Goal: Task Accomplishment & Management: Use online tool/utility

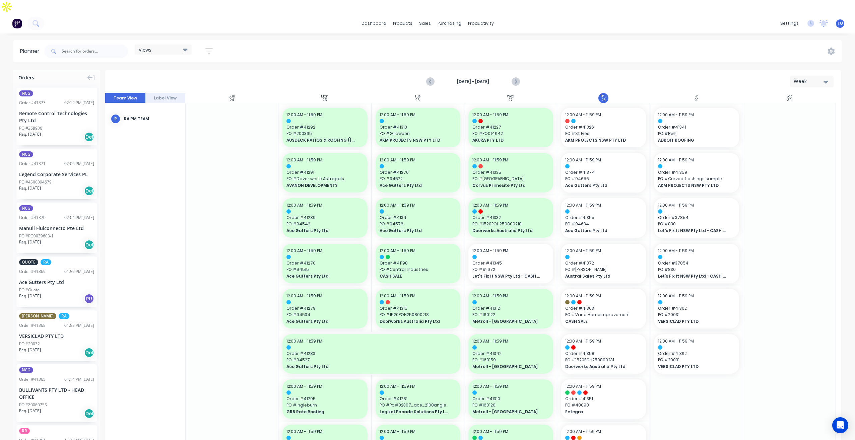
scroll to position [33, 0]
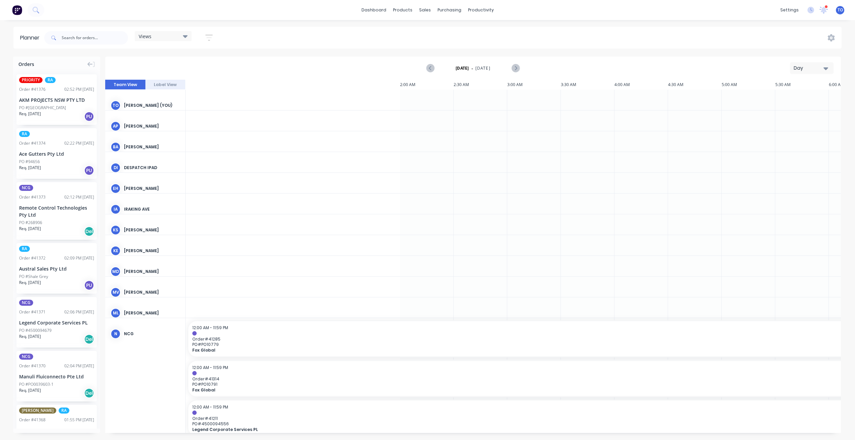
scroll to position [0, 643]
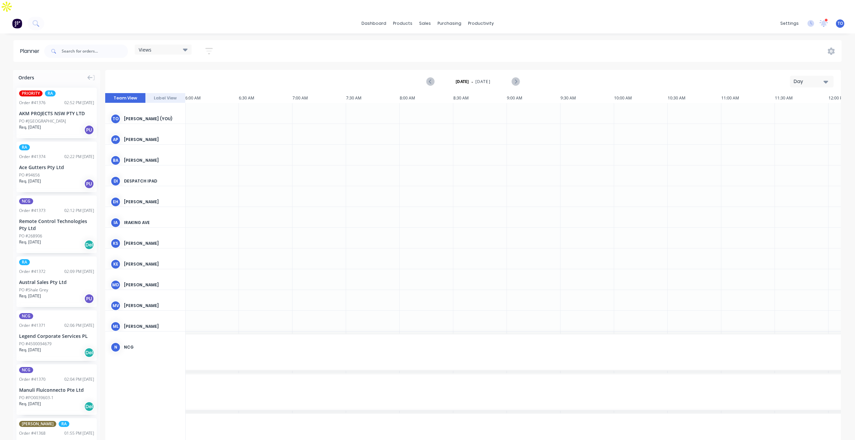
click at [822, 78] on div "Day" at bounding box center [808, 81] width 31 height 7
click at [793, 106] on div "Week" at bounding box center [799, 112] width 66 height 13
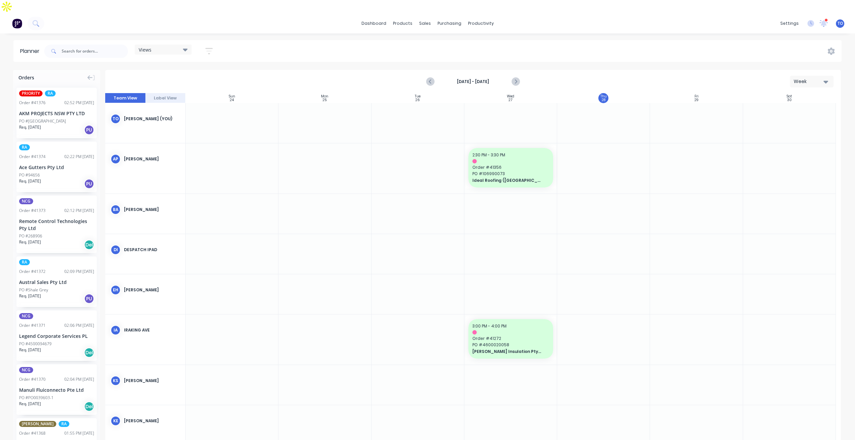
click at [811, 78] on div "Week" at bounding box center [808, 81] width 31 height 7
click at [781, 106] on div "Week" at bounding box center [799, 112] width 66 height 13
click at [212, 47] on icon "button" at bounding box center [208, 51] width 7 height 8
click at [182, 73] on div "Show/Hide users" at bounding box center [173, 76] width 47 height 7
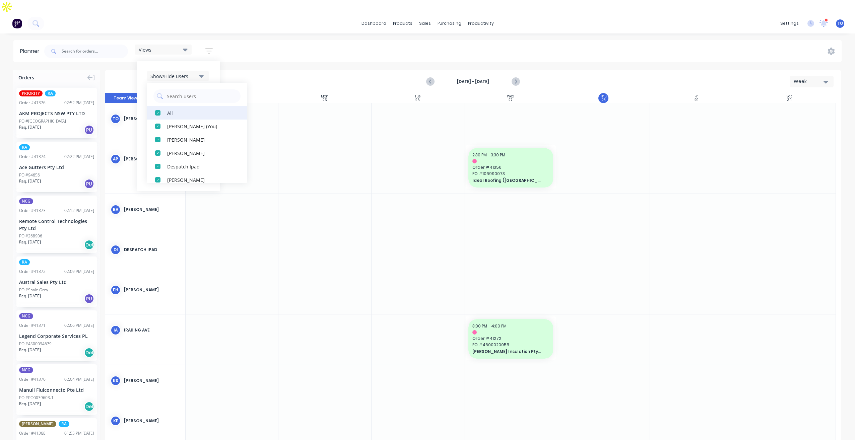
click at [168, 109] on div "All" at bounding box center [200, 112] width 67 height 7
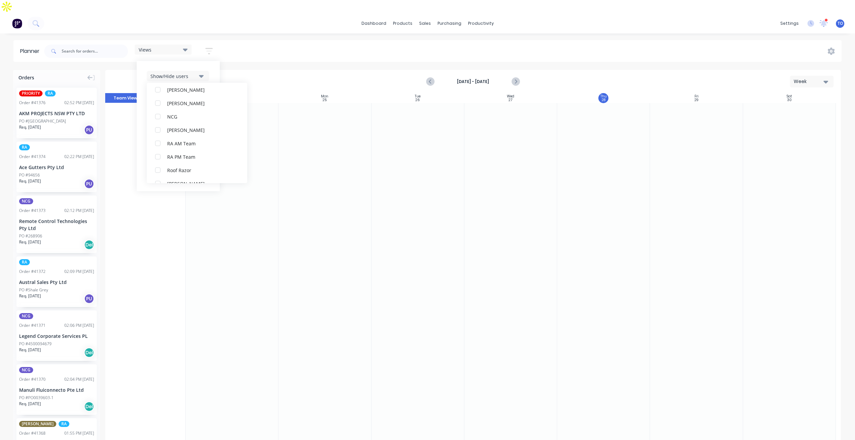
scroll to position [201, 0]
click at [172, 109] on div "RA PM Team" at bounding box center [200, 112] width 67 height 7
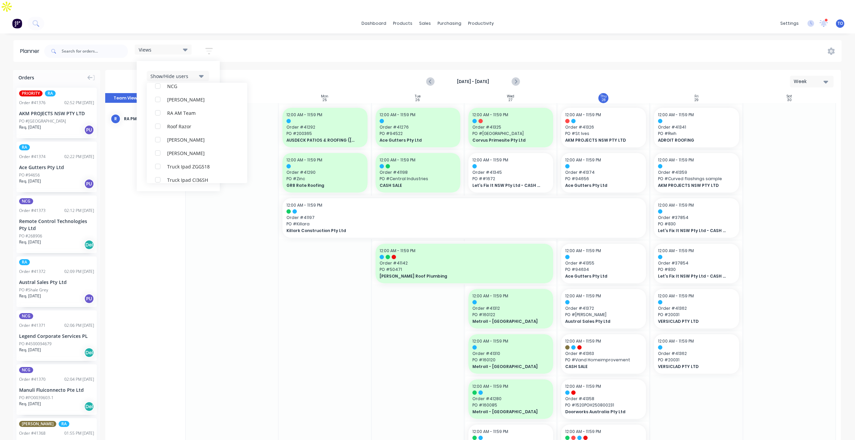
scroll to position [13, 0]
click at [215, 61] on div "Show/Hide users All RA PM Team Tobias Oyeyinka (You) Angela Perez Byron Aird De…" at bounding box center [178, 126] width 83 height 130
click at [180, 93] on div "Show/Hide orders" at bounding box center [173, 96] width 47 height 7
click at [170, 106] on button "All" at bounding box center [197, 112] width 100 height 13
click at [170, 136] on div "Unscheduled" at bounding box center [200, 139] width 67 height 7
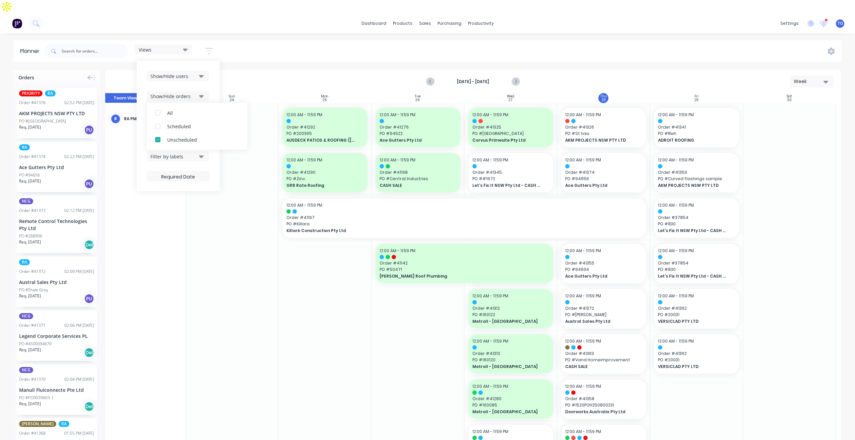
click at [213, 74] on div "Show/Hide users Show/Hide orders All Scheduled Unscheduled Filter by status Fil…" at bounding box center [178, 126] width 83 height 130
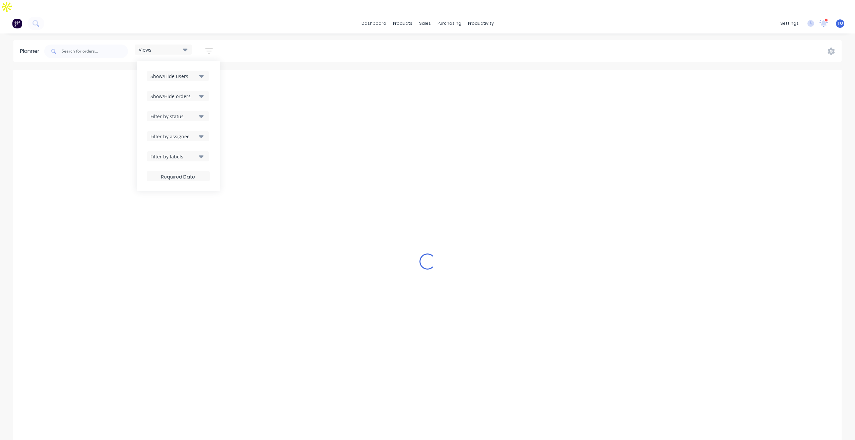
click at [183, 113] on div "Filter by status" at bounding box center [173, 116] width 47 height 7
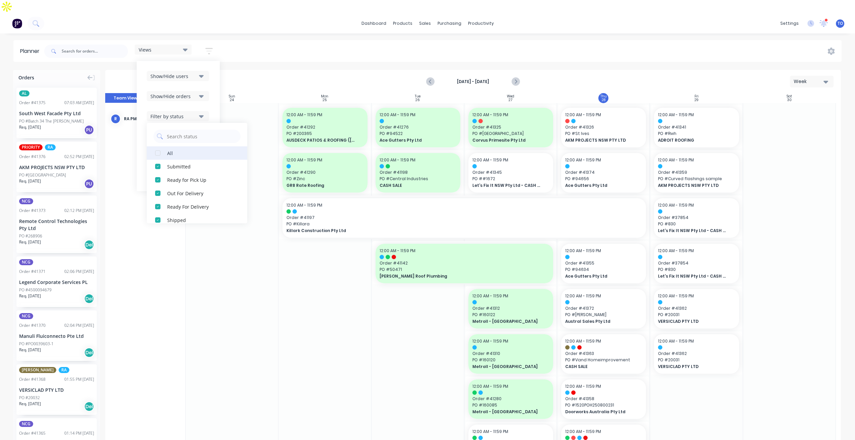
click at [167, 146] on button "All" at bounding box center [197, 152] width 100 height 13
click at [211, 83] on div "Show/Hide users Show/Hide orders Filter by status All Draft Quote Archived Deli…" at bounding box center [178, 126] width 83 height 130
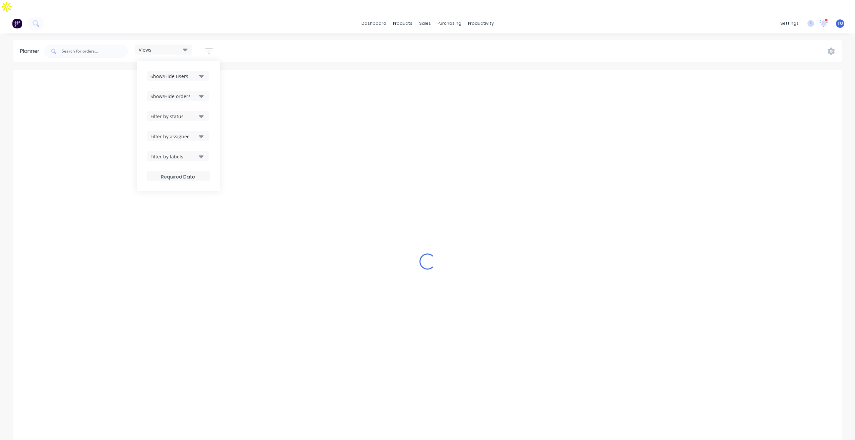
click at [191, 113] on div "Filter by status" at bounding box center [173, 116] width 47 height 7
drag, startPoint x: 214, startPoint y: 87, endPoint x: 207, endPoint y: 109, distance: 23.1
click at [214, 87] on div "Show/Hide users Show/Hide orders Filter by status All Draft Quote Archived Deli…" at bounding box center [178, 126] width 83 height 130
click at [196, 133] on div "Filter by assignee" at bounding box center [173, 136] width 47 height 7
click at [215, 81] on div "Show/Hide users Show/Hide orders Filter by status Filter by assignee All Unassi…" at bounding box center [178, 126] width 83 height 130
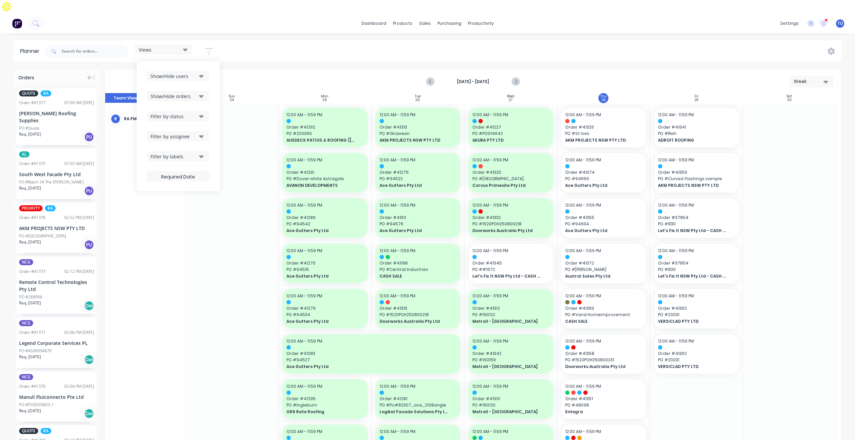
click at [644, 41] on div "Views Save new view None (Default) edit Iraking edit kyle edit Michael's View e…" at bounding box center [442, 51] width 798 height 20
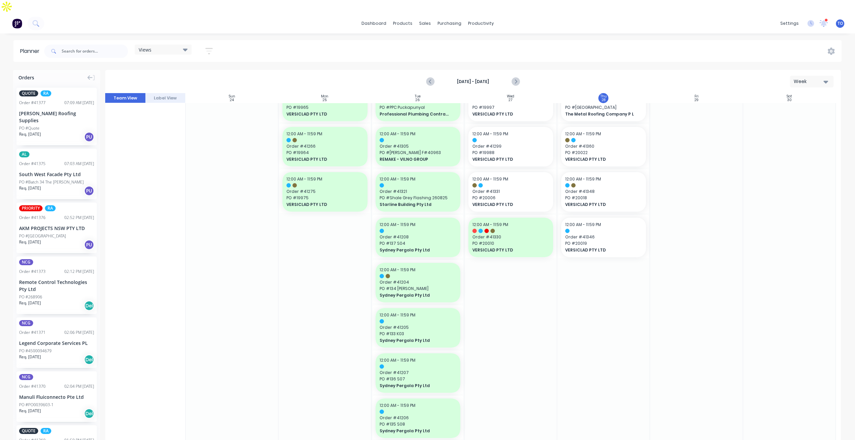
scroll to position [804, 0]
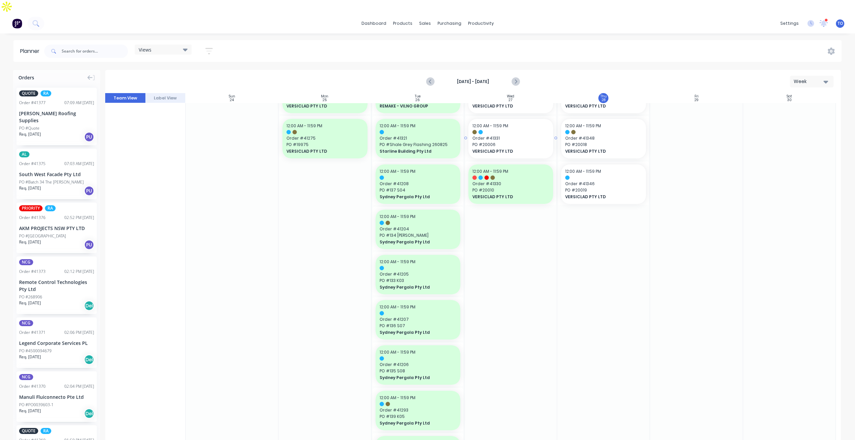
click at [512, 142] on span "PO # 20006" at bounding box center [510, 145] width 77 height 6
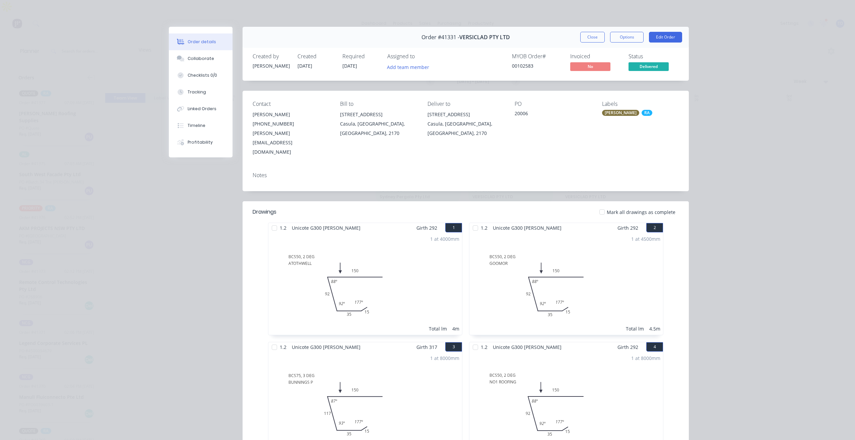
click at [602, 41] on div "Close Options Edit Order" at bounding box center [631, 37] width 102 height 11
click at [593, 41] on button "Close" at bounding box center [592, 37] width 24 height 11
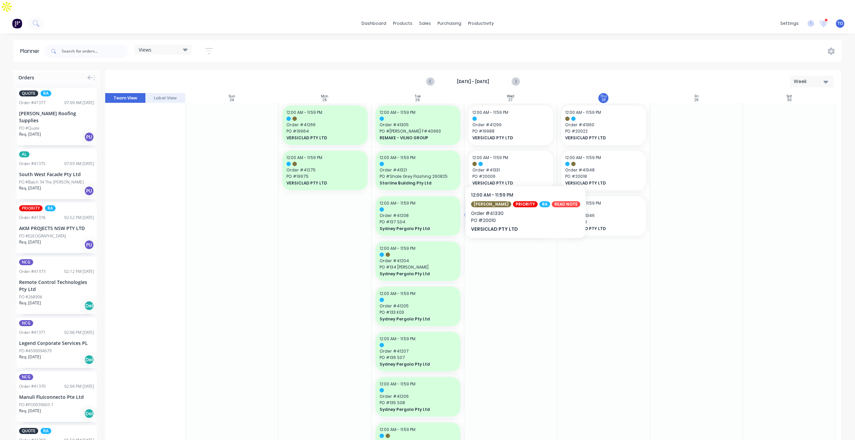
scroll to position [737, 0]
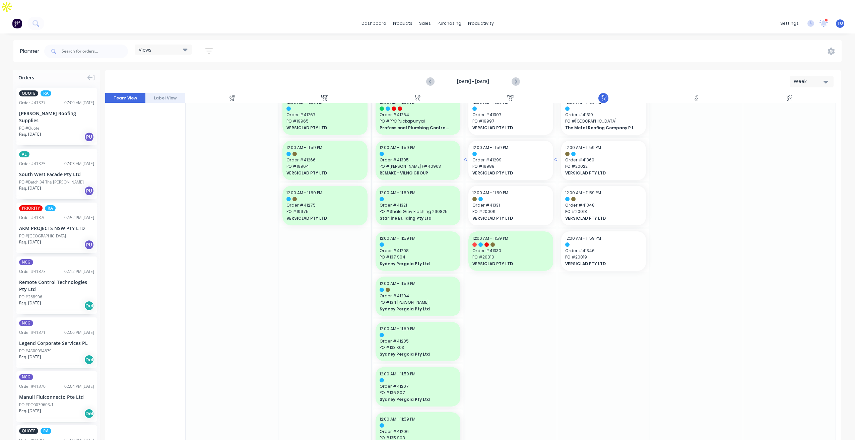
click at [519, 170] on span "VERSICLAD PTY LTD" at bounding box center [506, 173] width 69 height 6
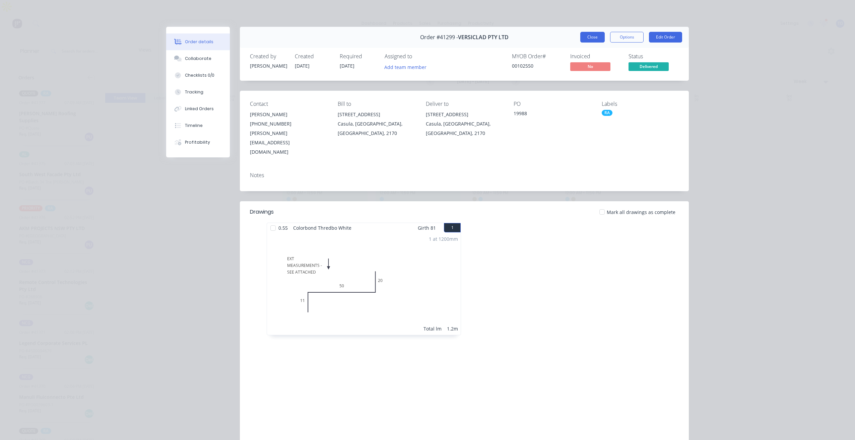
click at [591, 41] on button "Close" at bounding box center [592, 37] width 24 height 11
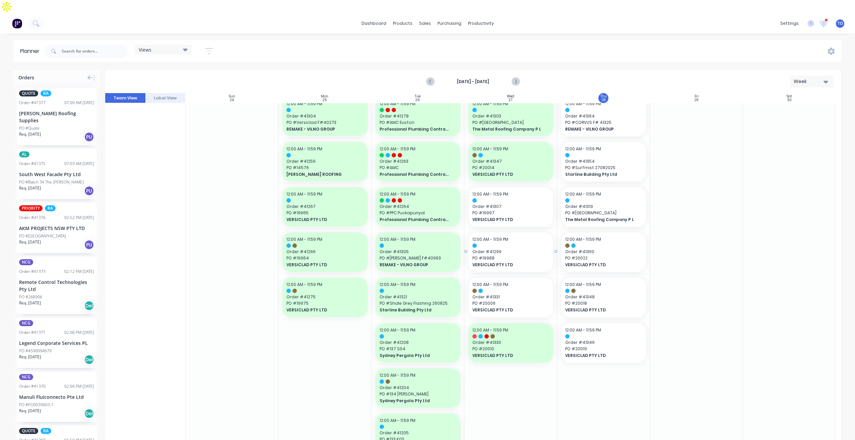
scroll to position [636, 0]
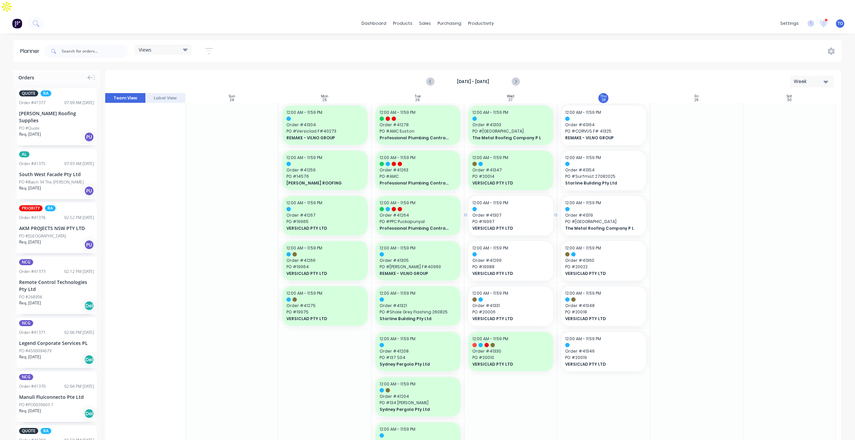
click at [515, 212] on span "Order # 41307" at bounding box center [510, 215] width 77 height 6
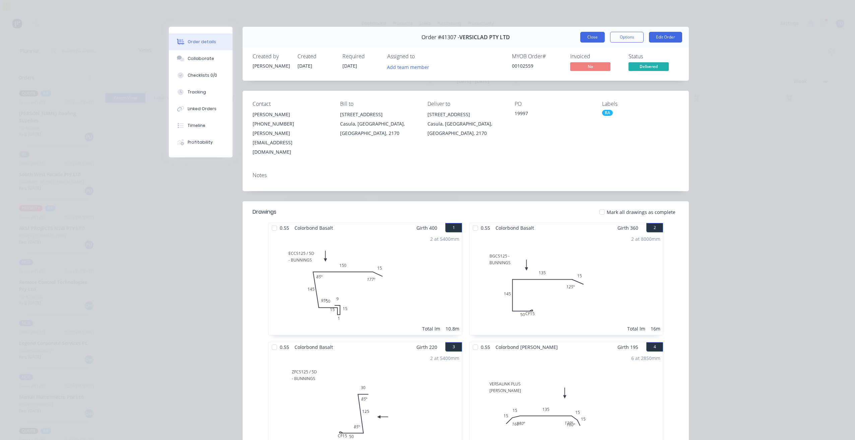
click at [584, 35] on button "Close" at bounding box center [592, 37] width 24 height 11
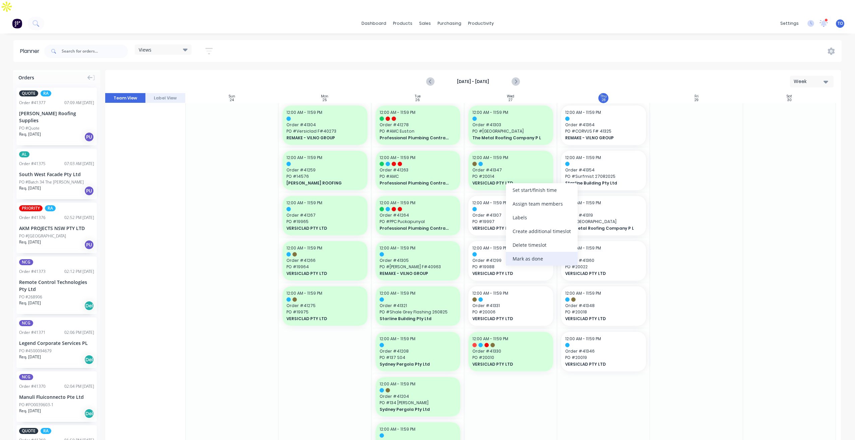
click at [519, 258] on div "Mark as done" at bounding box center [542, 259] width 72 height 14
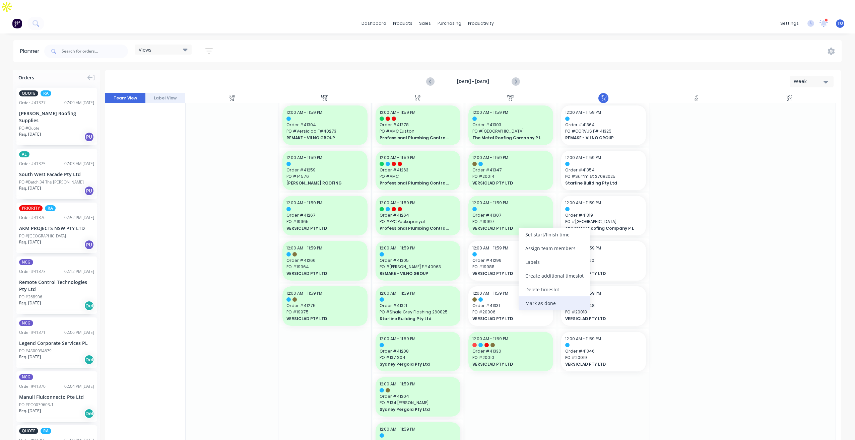
click at [539, 306] on div "Mark as done" at bounding box center [554, 303] width 72 height 14
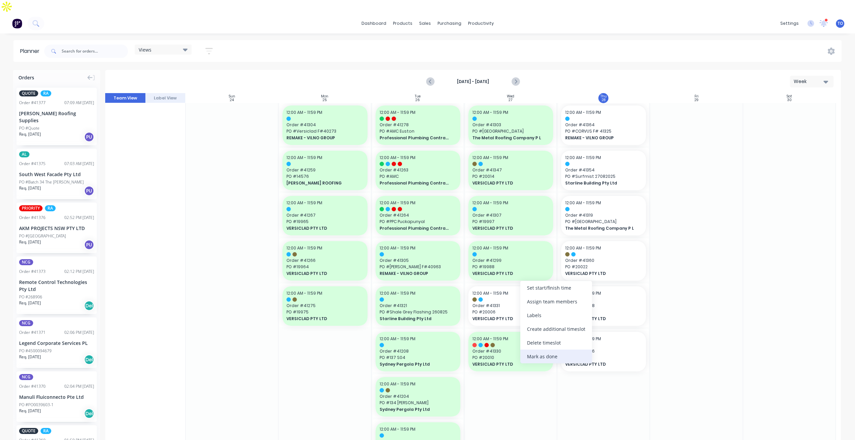
click at [540, 359] on div "Mark as done" at bounding box center [556, 357] width 72 height 14
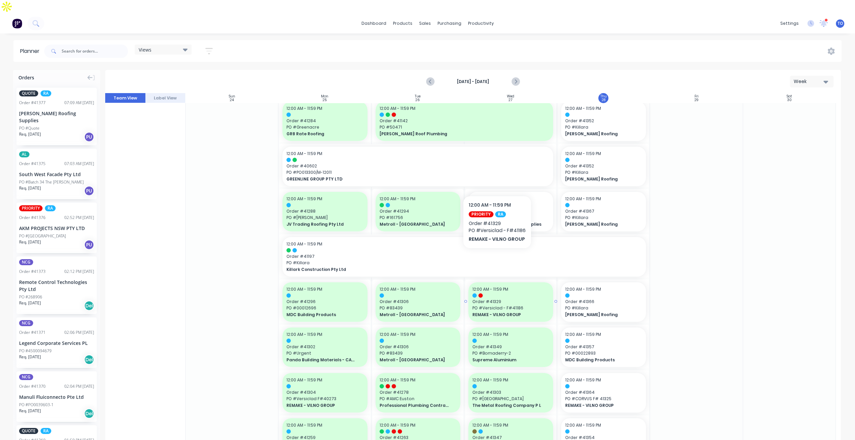
scroll to position [368, 0]
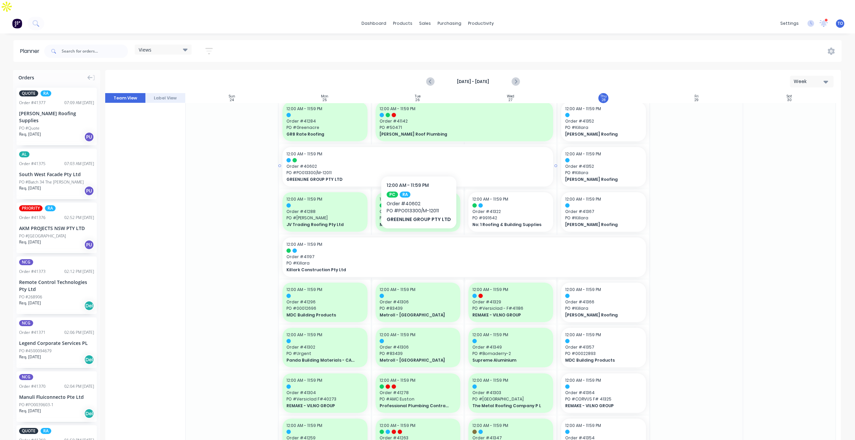
click at [447, 170] on span "PO # PO013300/M-12011" at bounding box center [417, 173] width 263 height 6
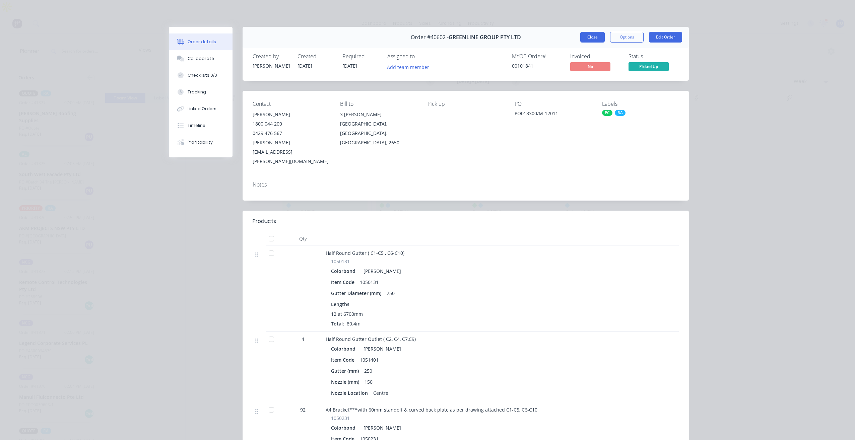
click at [592, 36] on button "Close" at bounding box center [592, 37] width 24 height 11
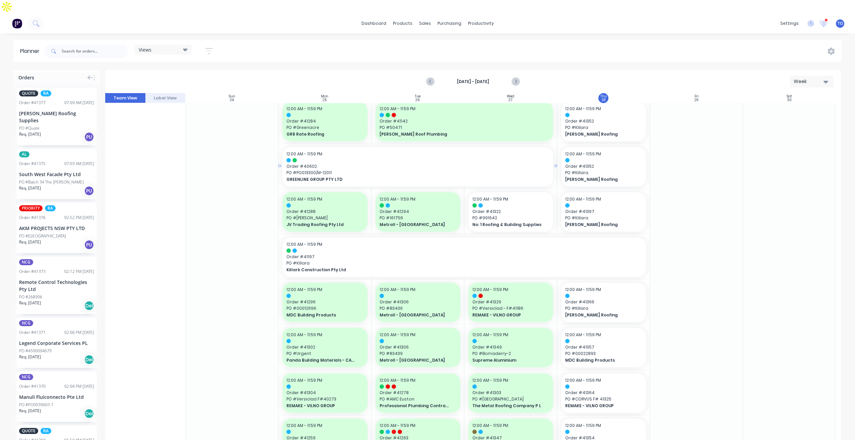
click at [413, 176] on span "GREENLINE GROUP PTY LTD" at bounding box center [404, 179] width 236 height 6
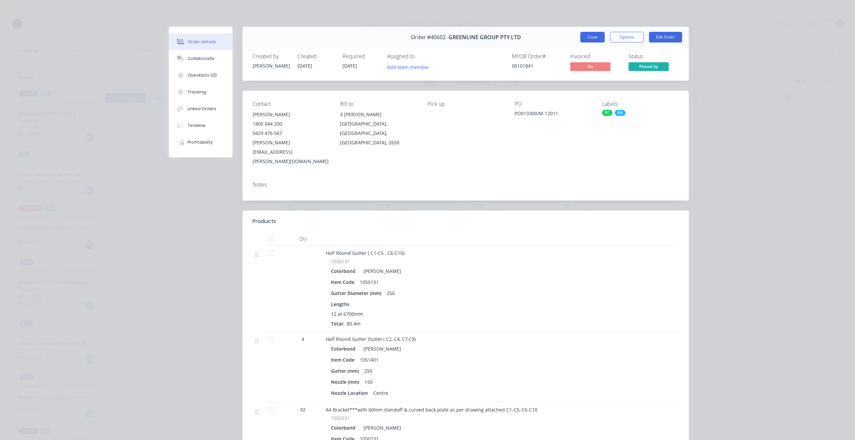
click at [590, 38] on button "Close" at bounding box center [592, 37] width 24 height 11
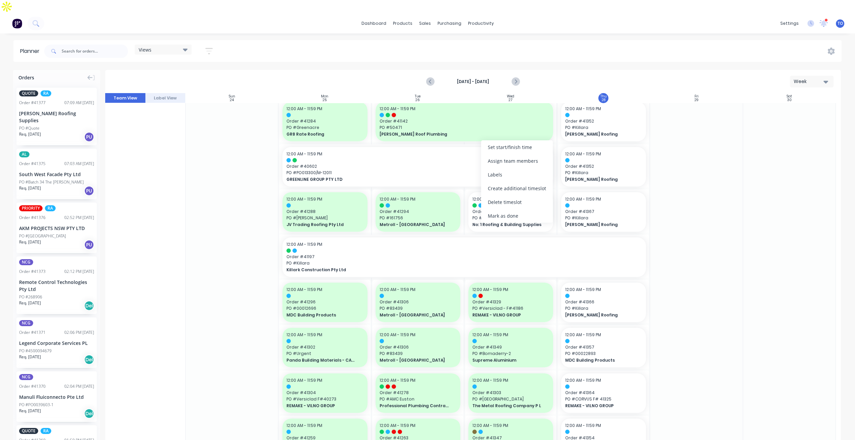
click at [499, 217] on div "Mark as done" at bounding box center [517, 216] width 72 height 14
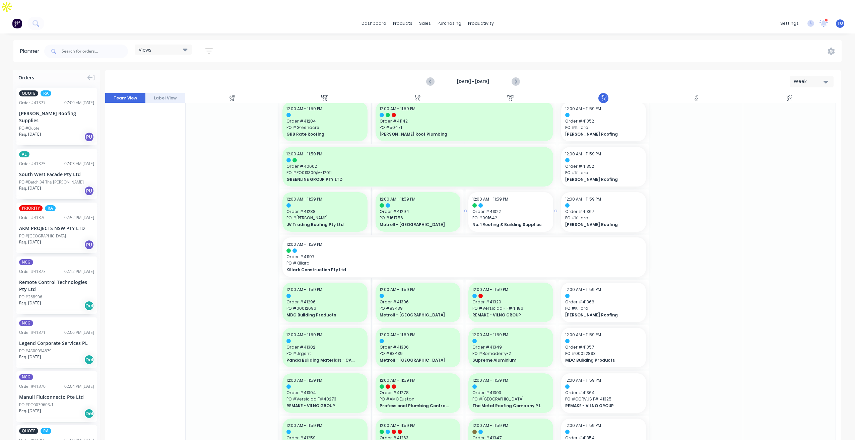
click at [505, 209] on span "Order # 41322" at bounding box center [510, 212] width 77 height 6
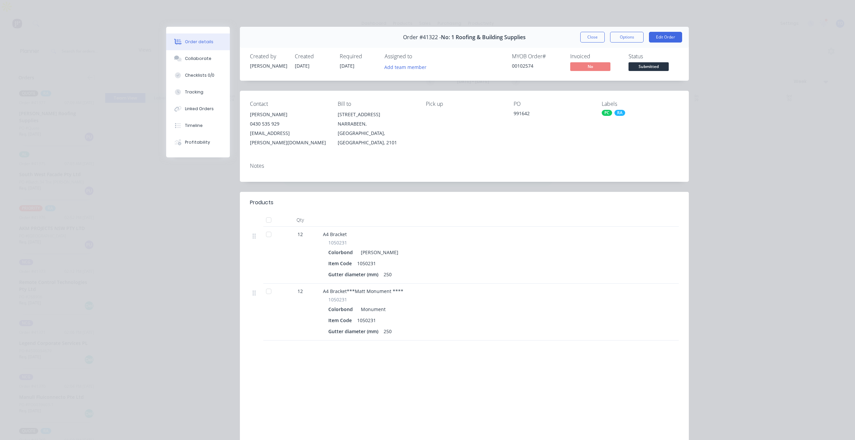
click at [596, 30] on div "Order #41322 - No: 1 Roofing & Building Supplies Close Options Edit Order" at bounding box center [464, 37] width 449 height 21
click at [591, 40] on button "Close" at bounding box center [592, 37] width 24 height 11
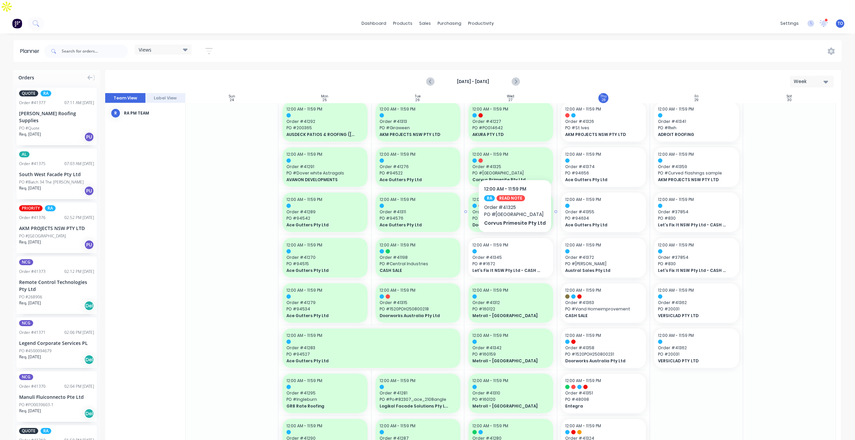
scroll to position [0, 0]
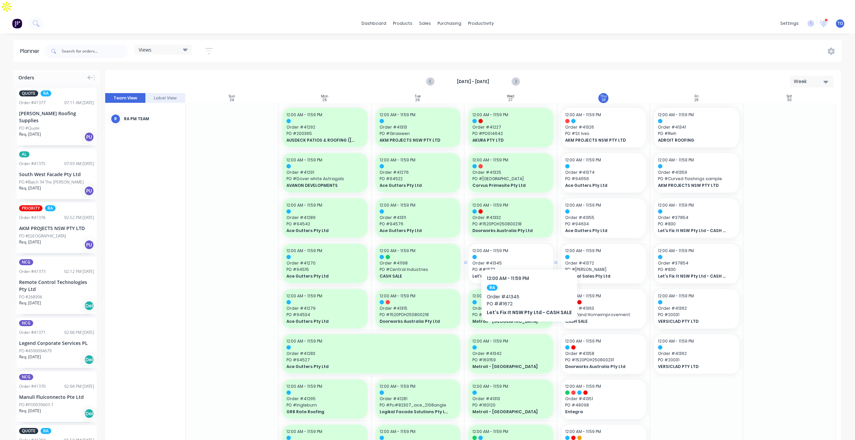
click at [527, 260] on span "Order # 41345" at bounding box center [510, 263] width 77 height 6
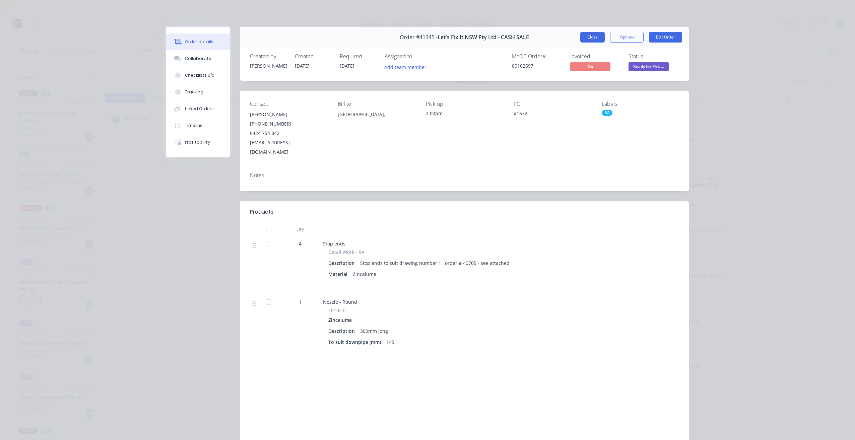
click at [587, 39] on button "Close" at bounding box center [592, 37] width 24 height 11
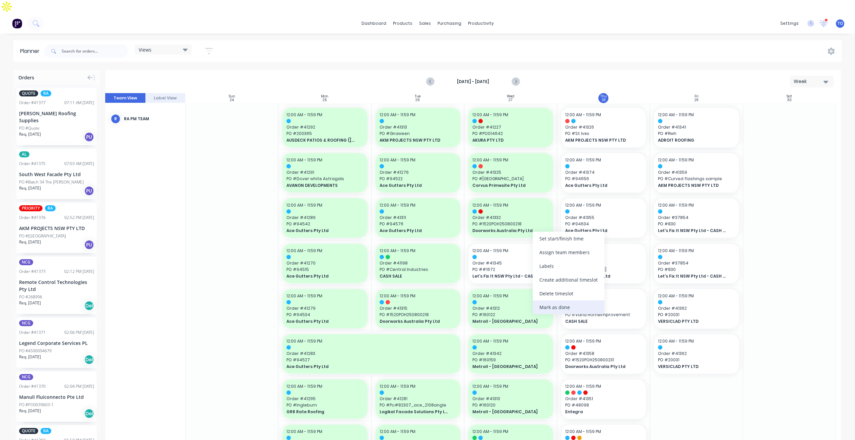
click at [565, 306] on div "Mark as done" at bounding box center [568, 307] width 72 height 14
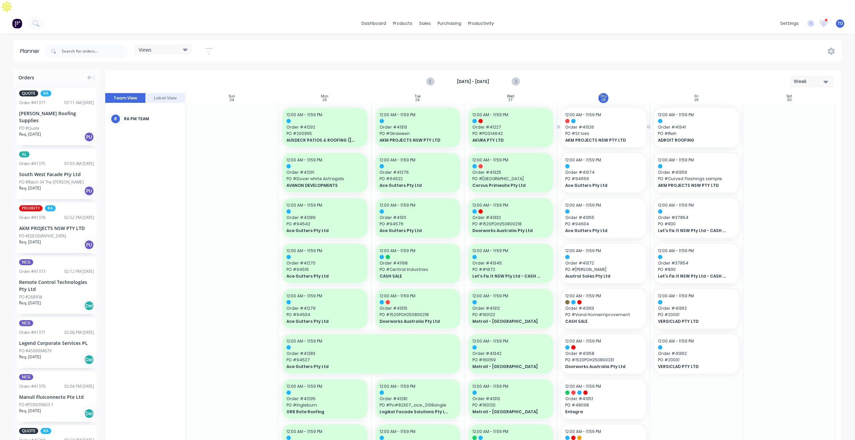
click at [611, 131] on span "PO # St Ives" at bounding box center [603, 134] width 77 height 6
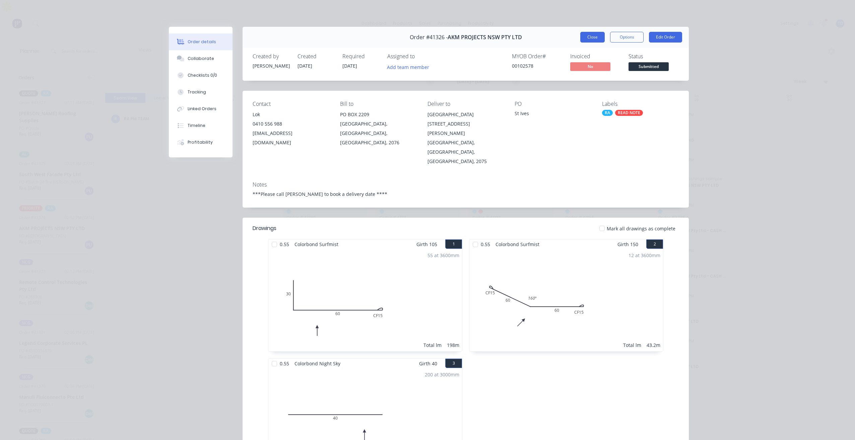
click at [592, 37] on button "Close" at bounding box center [592, 37] width 24 height 11
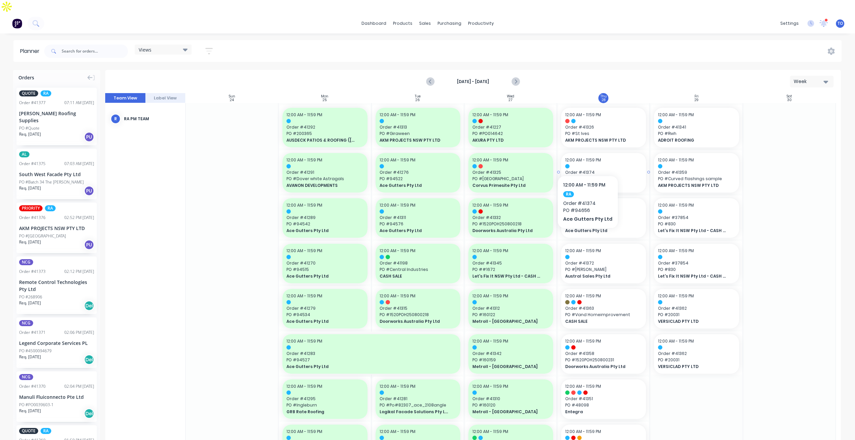
click at [585, 155] on div "12:00 AM - 11:59 PM Order # 41374 PO # 94656 Ace Gutters Pty Ltd" at bounding box center [603, 173] width 85 height 40
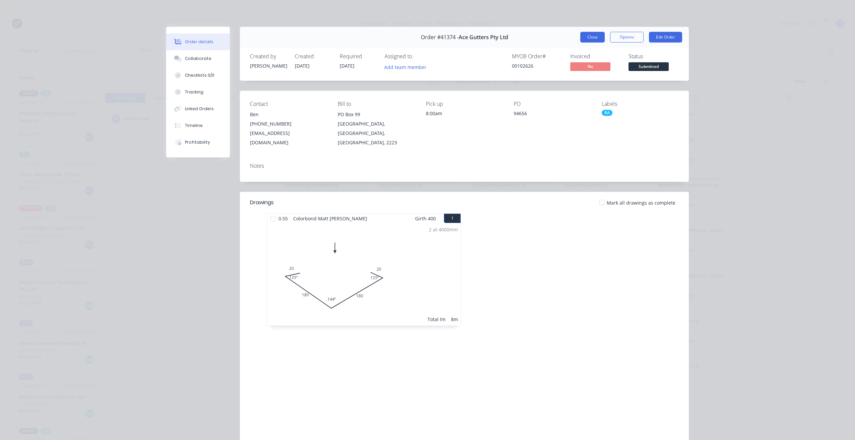
click at [593, 35] on button "Close" at bounding box center [592, 37] width 24 height 11
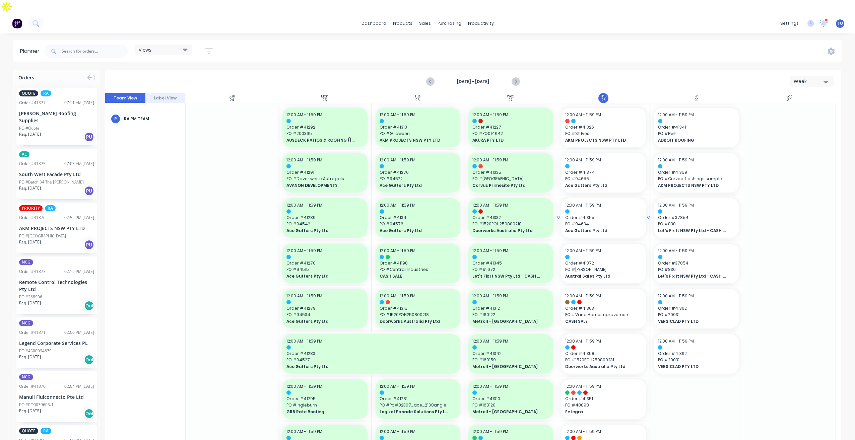
click at [608, 215] on span "Order # 41355" at bounding box center [603, 218] width 77 height 6
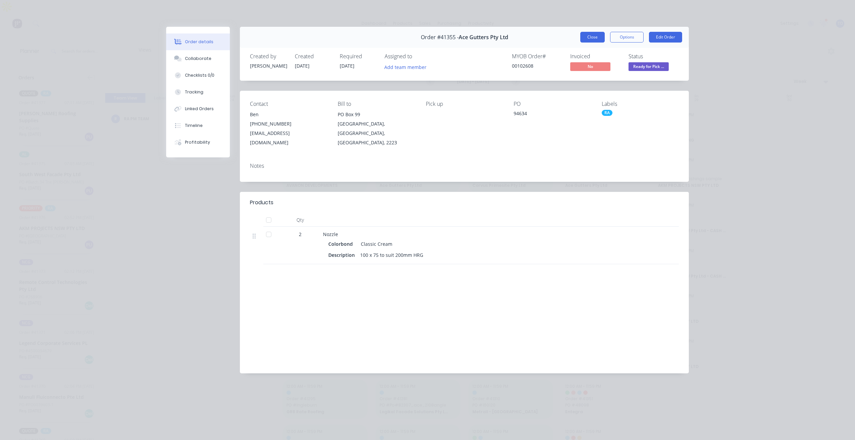
click at [591, 36] on button "Close" at bounding box center [592, 37] width 24 height 11
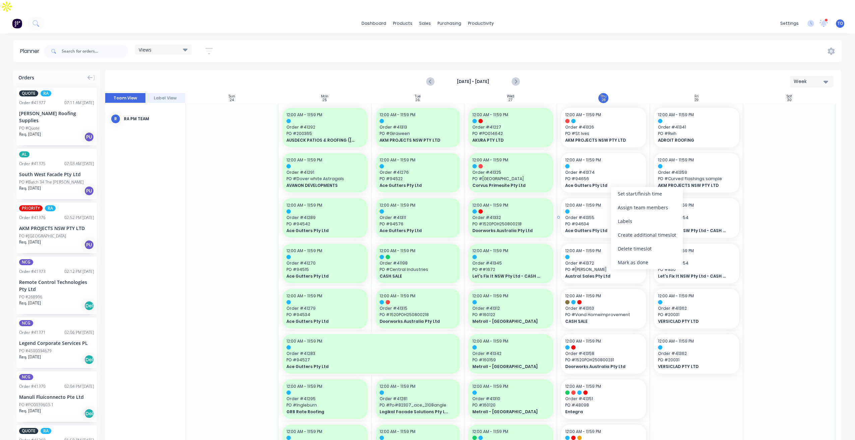
click at [583, 215] on span "Order # 41355" at bounding box center [603, 218] width 77 height 6
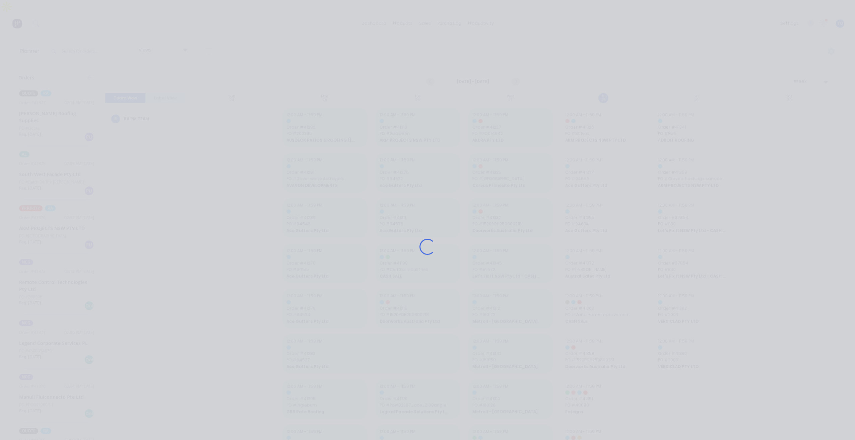
click at [583, 208] on div "Loading..." at bounding box center [427, 247] width 536 height 440
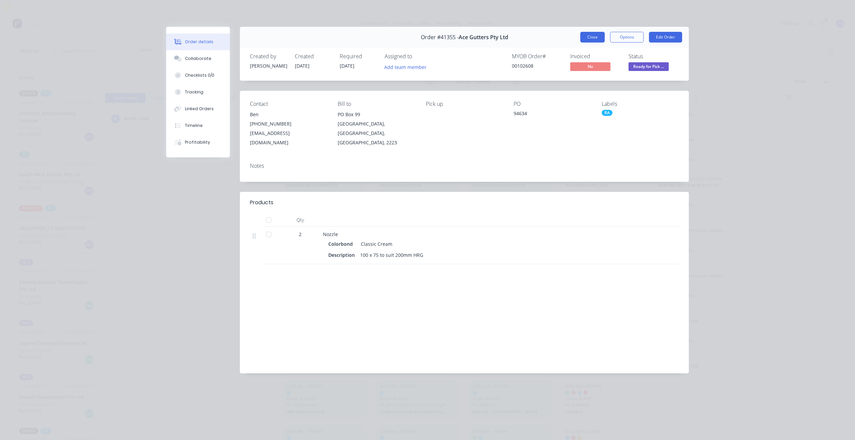
click at [590, 37] on button "Close" at bounding box center [592, 37] width 24 height 11
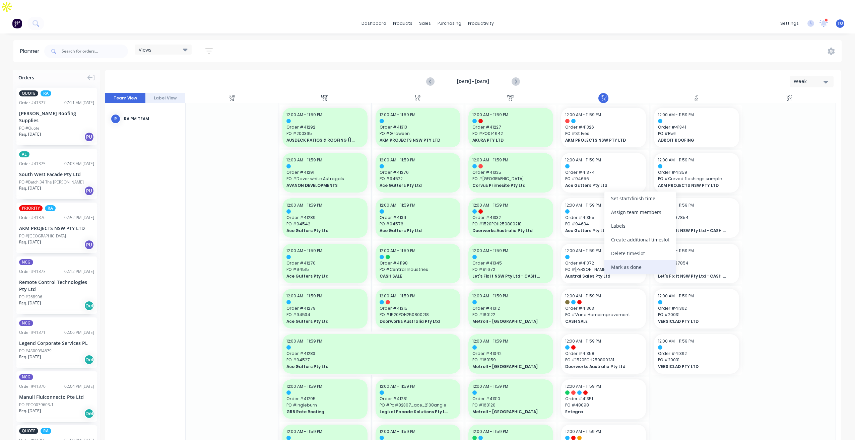
click at [630, 269] on div "Mark as done" at bounding box center [640, 267] width 72 height 14
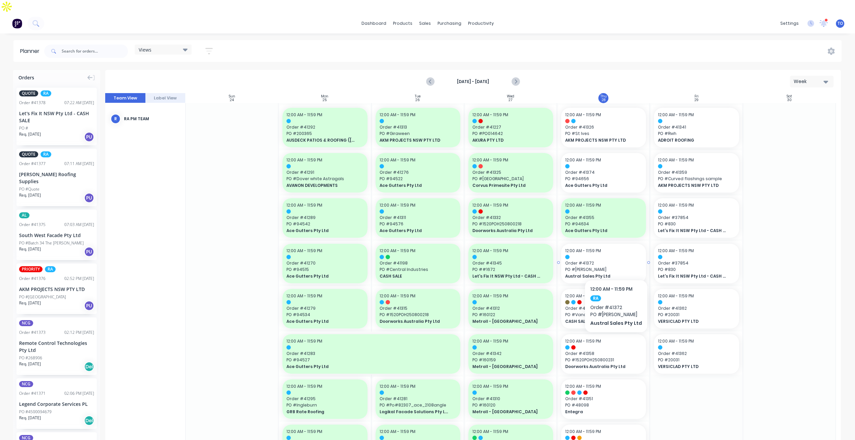
click at [614, 267] on span "PO # Shale Grey" at bounding box center [603, 270] width 77 height 6
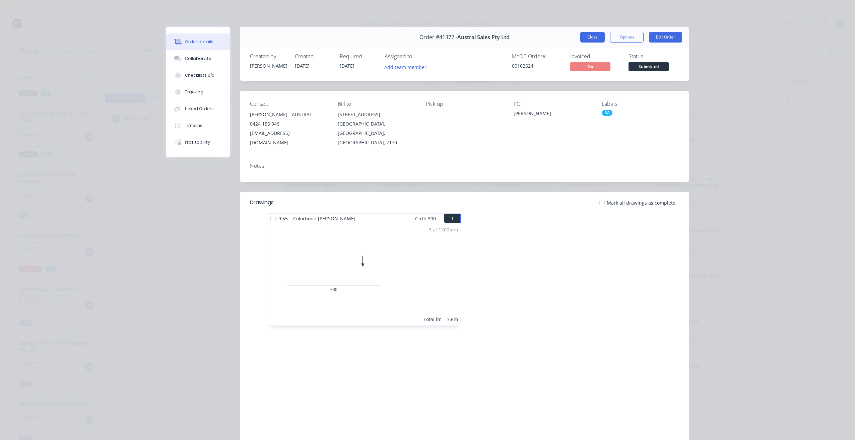
click at [588, 38] on button "Close" at bounding box center [592, 37] width 24 height 11
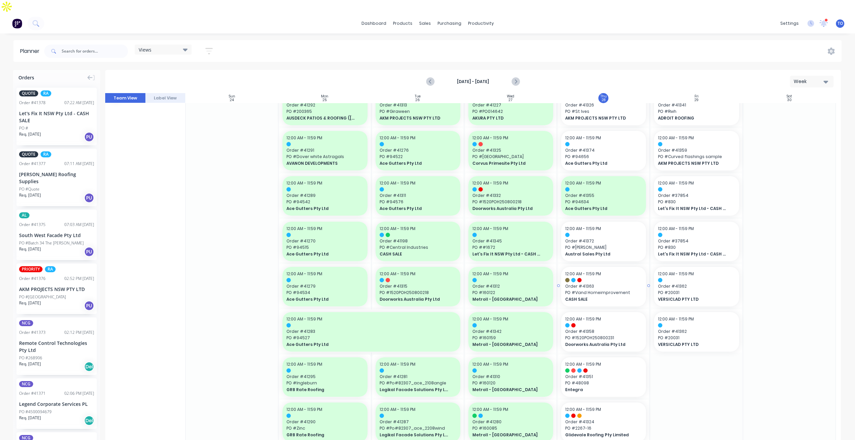
scroll to position [67, 0]
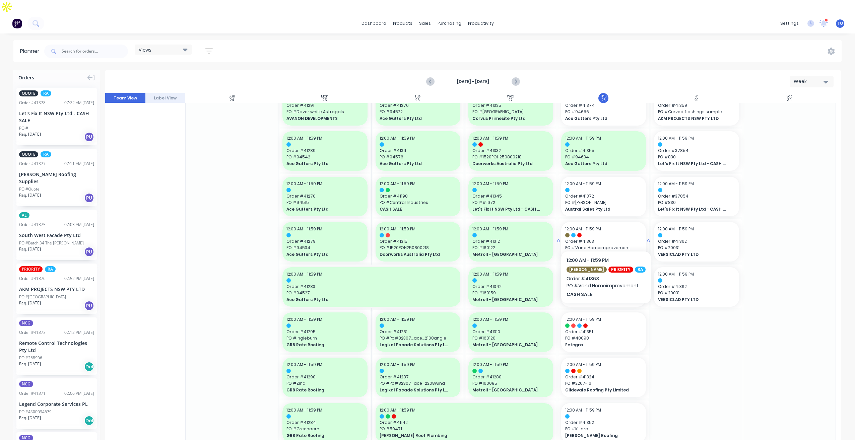
click at [626, 252] on span "CASH SALE" at bounding box center [599, 255] width 69 height 6
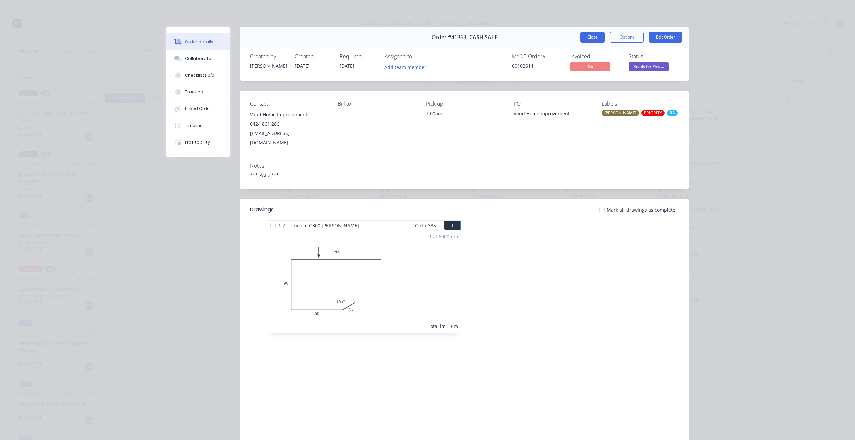
click at [595, 37] on button "Close" at bounding box center [592, 37] width 24 height 11
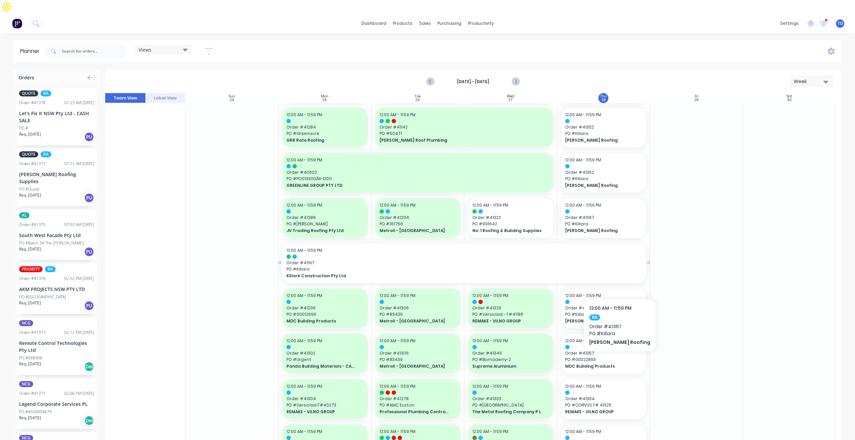
scroll to position [435, 0]
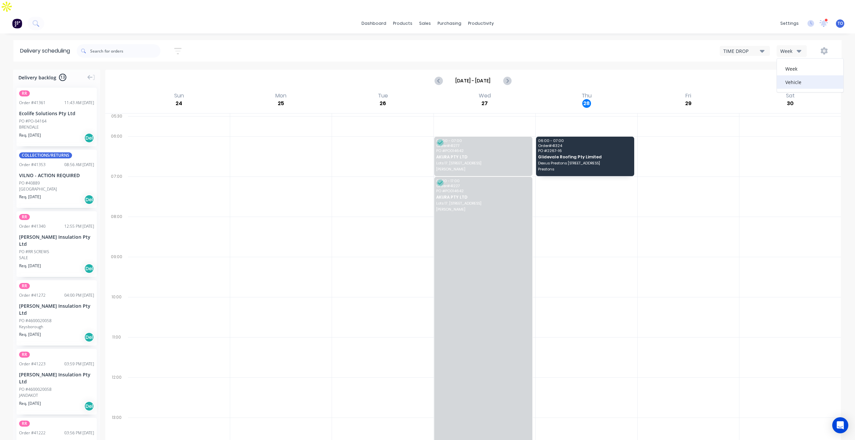
click at [788, 75] on div "Vehicle" at bounding box center [810, 81] width 66 height 13
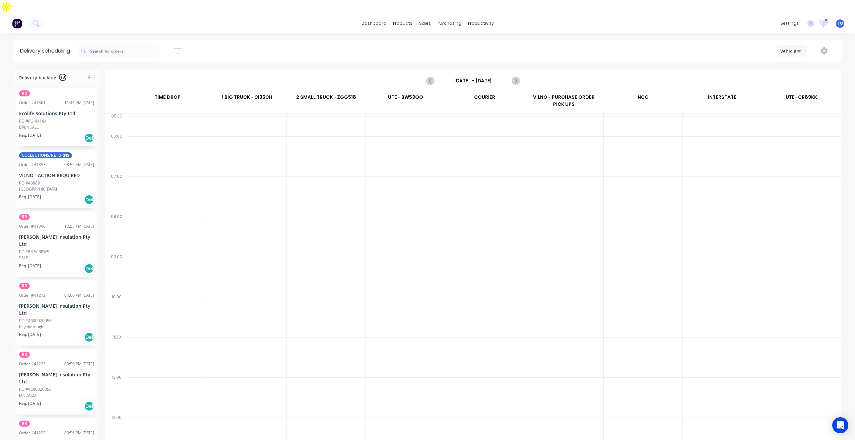
click at [476, 76] on input "[DATE] - [DATE]" at bounding box center [473, 81] width 66 height 10
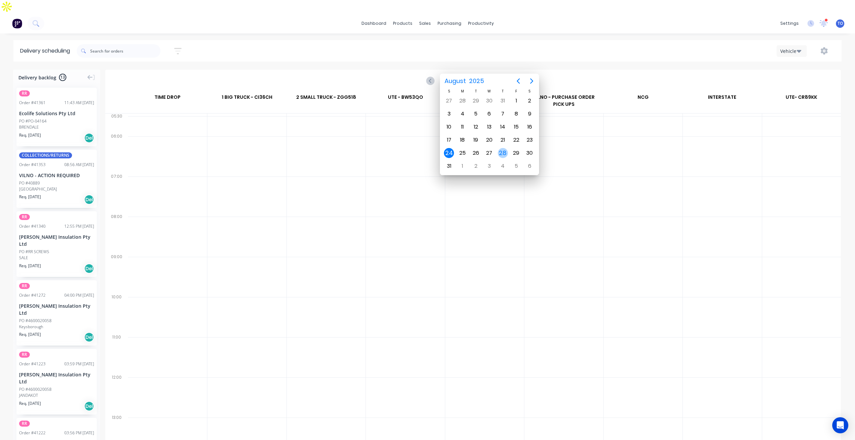
click at [504, 153] on div "28" at bounding box center [503, 153] width 10 height 10
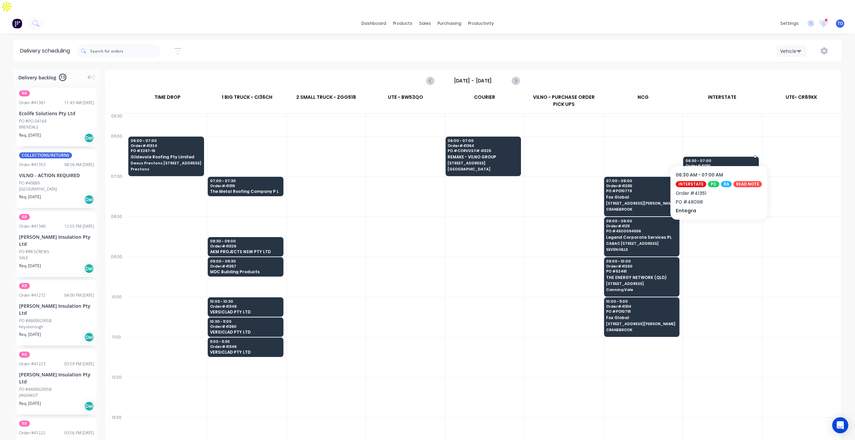
click at [741, 164] on span "Order # 41351" at bounding box center [720, 166] width 70 height 4
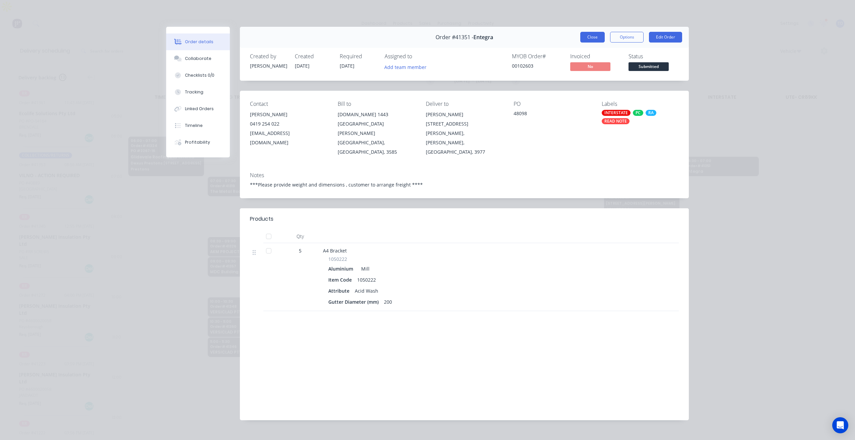
click at [594, 37] on button "Close" at bounding box center [592, 37] width 24 height 11
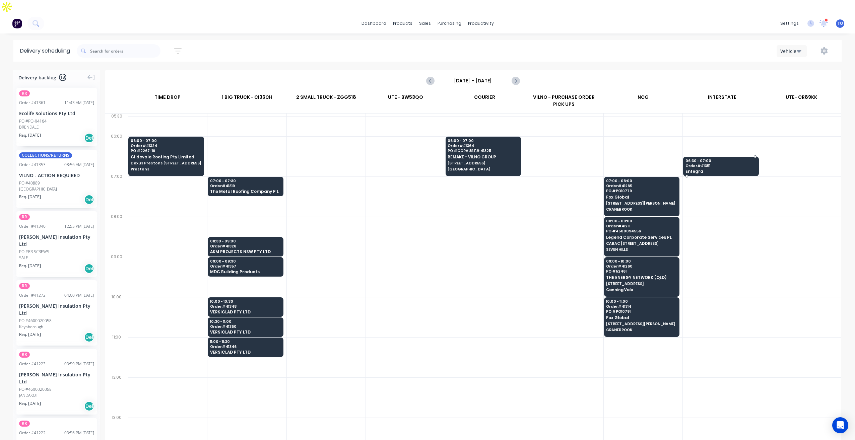
click at [741, 164] on span "Order # 41351" at bounding box center [720, 166] width 70 height 4
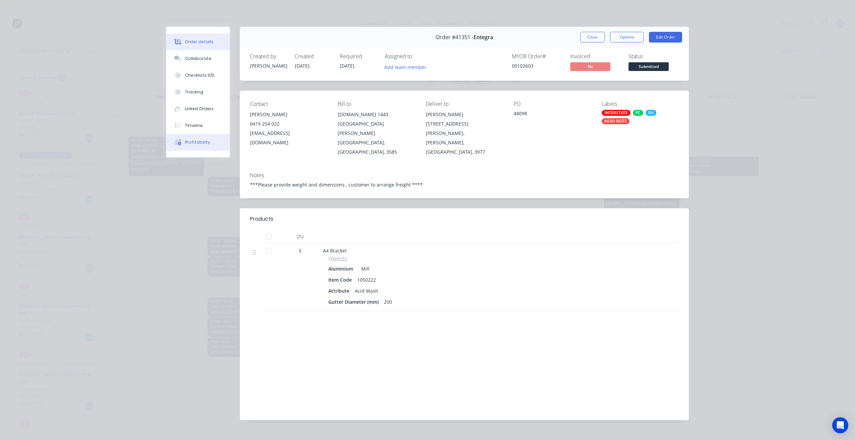
click at [194, 147] on button "Profitability" at bounding box center [198, 142] width 64 height 17
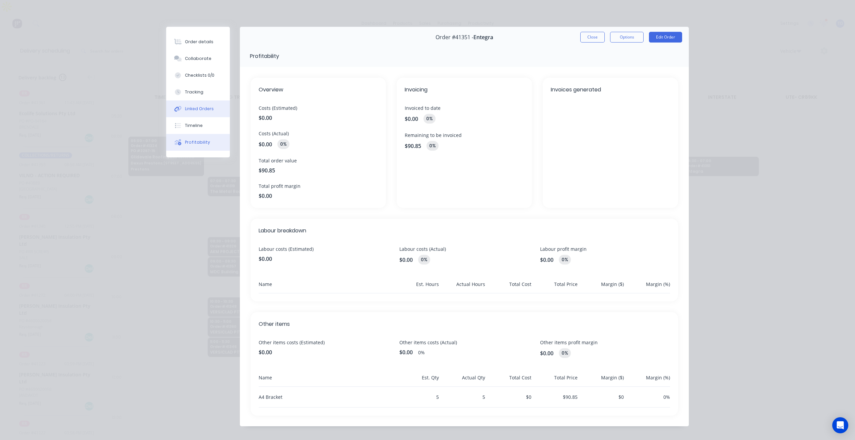
click at [203, 111] on div "Linked Orders" at bounding box center [199, 109] width 29 height 6
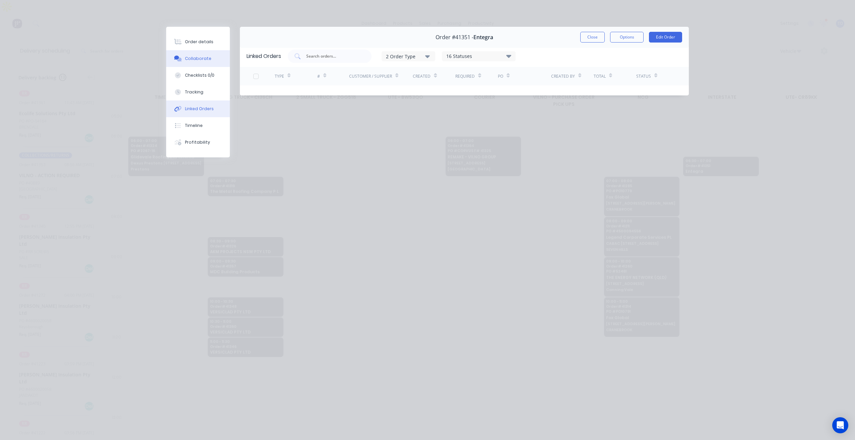
click at [199, 61] on div "Collaborate" at bounding box center [198, 59] width 26 height 6
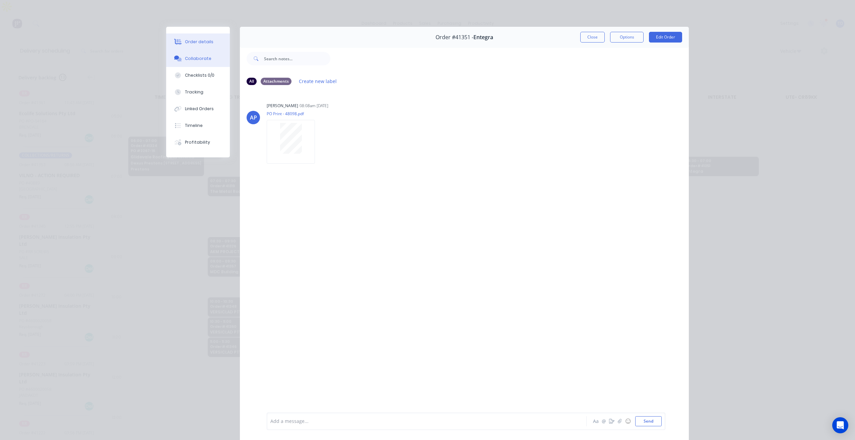
click at [204, 48] on button "Order details" at bounding box center [198, 41] width 64 height 17
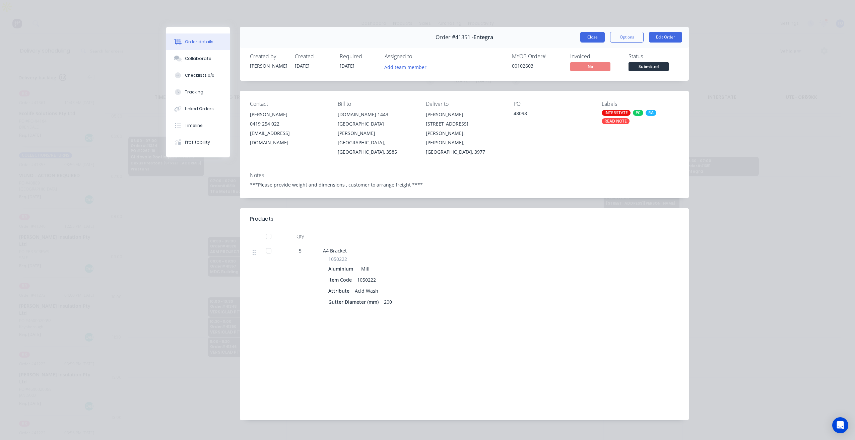
click at [590, 39] on button "Close" at bounding box center [592, 37] width 24 height 11
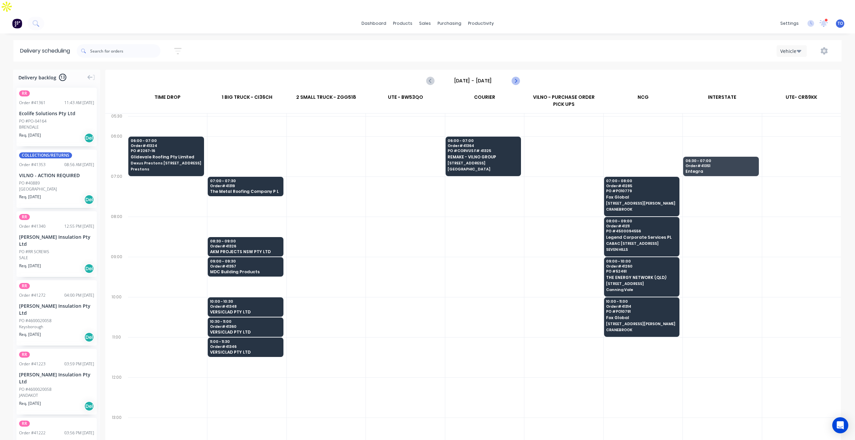
click at [515, 78] on icon "Next page" at bounding box center [515, 80] width 3 height 5
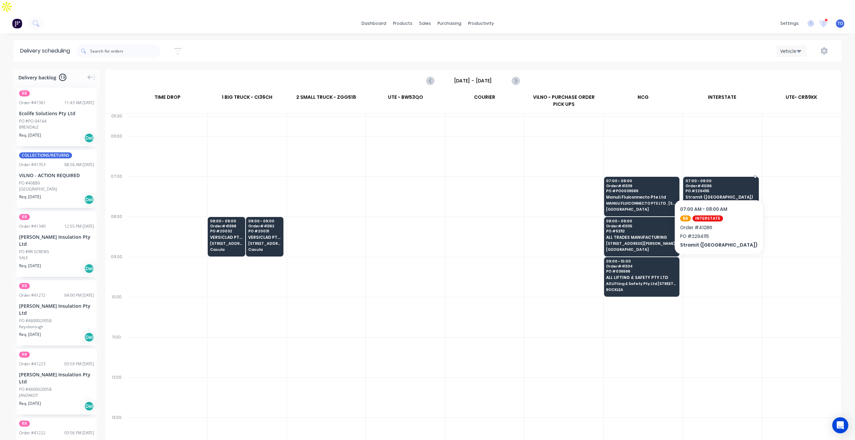
click at [703, 189] on span "PO # 2294115" at bounding box center [720, 191] width 70 height 4
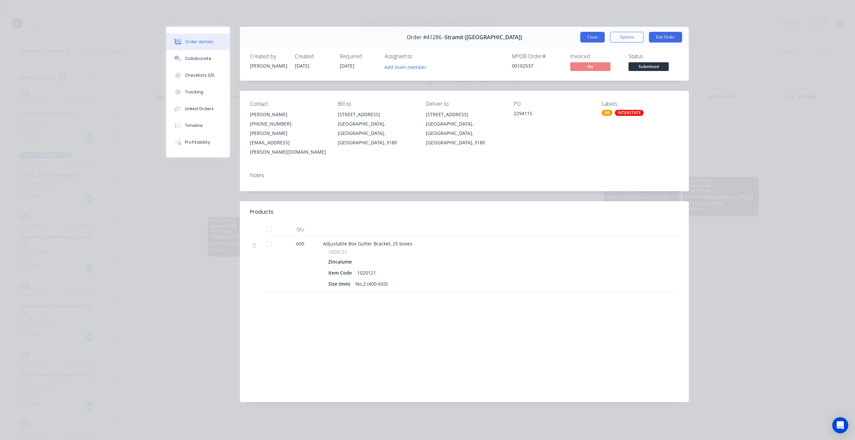
click at [586, 34] on button "Close" at bounding box center [592, 37] width 24 height 11
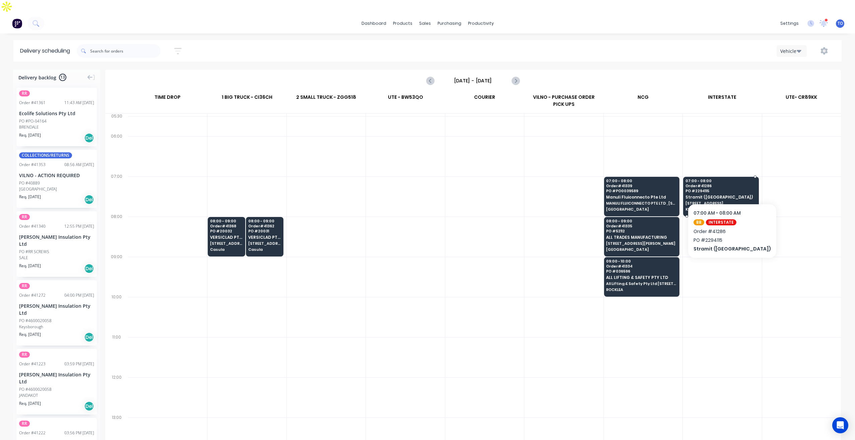
click at [725, 189] on span "PO # 2294115" at bounding box center [720, 191] width 70 height 4
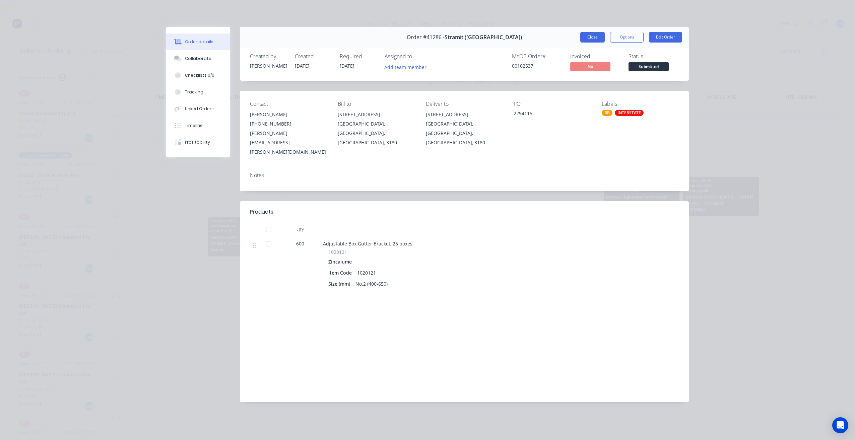
click at [597, 42] on button "Close" at bounding box center [592, 37] width 24 height 11
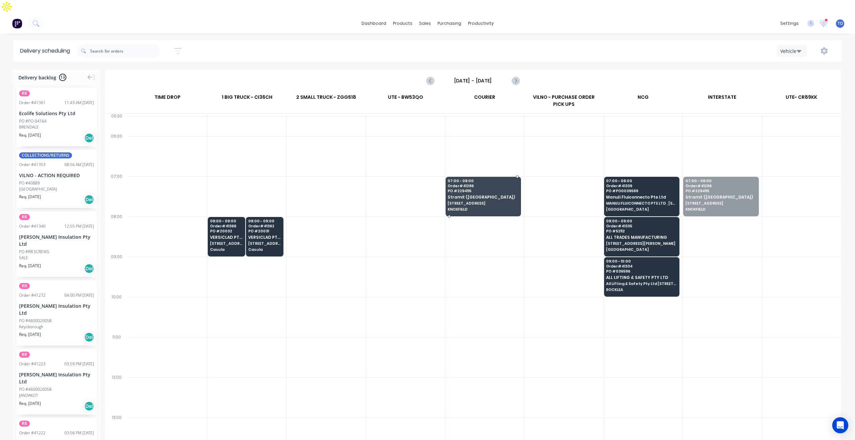
drag, startPoint x: 726, startPoint y: 174, endPoint x: 457, endPoint y: 184, distance: 269.1
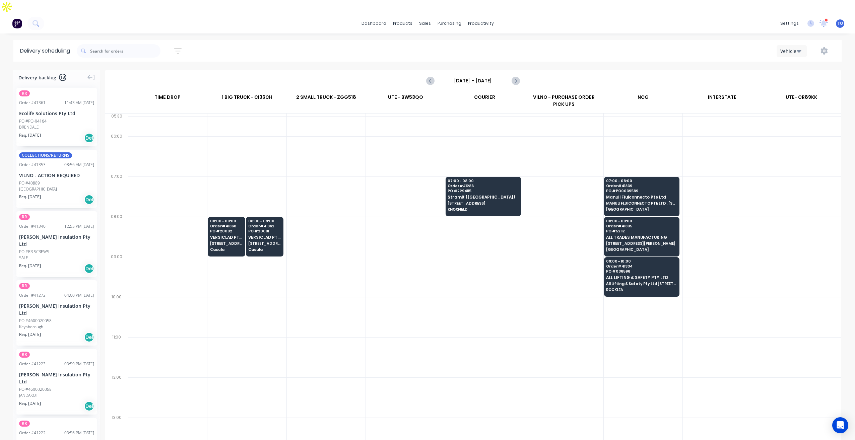
click at [498, 76] on input "[DATE] - [DATE]" at bounding box center [473, 81] width 66 height 10
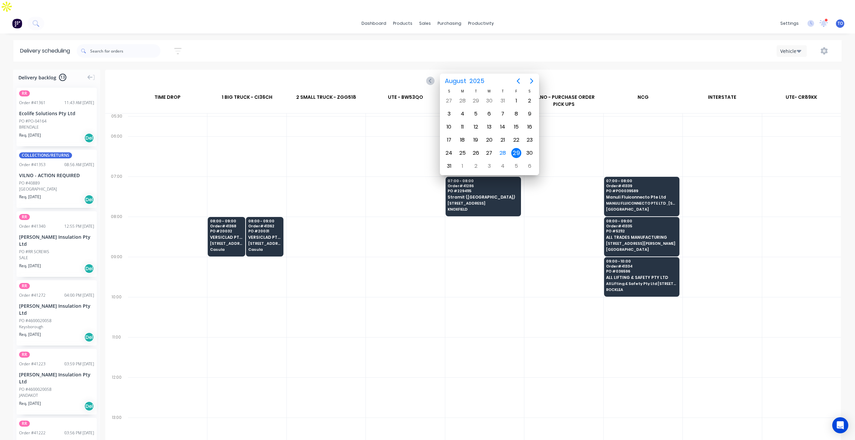
click at [512, 77] on icon "Next page" at bounding box center [515, 81] width 8 height 8
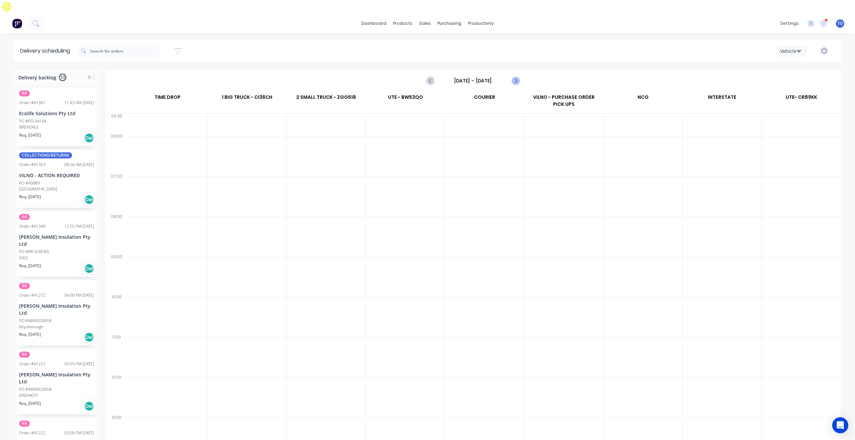
click at [516, 77] on icon "Next page" at bounding box center [515, 81] width 8 height 8
click at [514, 78] on icon "Next page" at bounding box center [515, 80] width 3 height 5
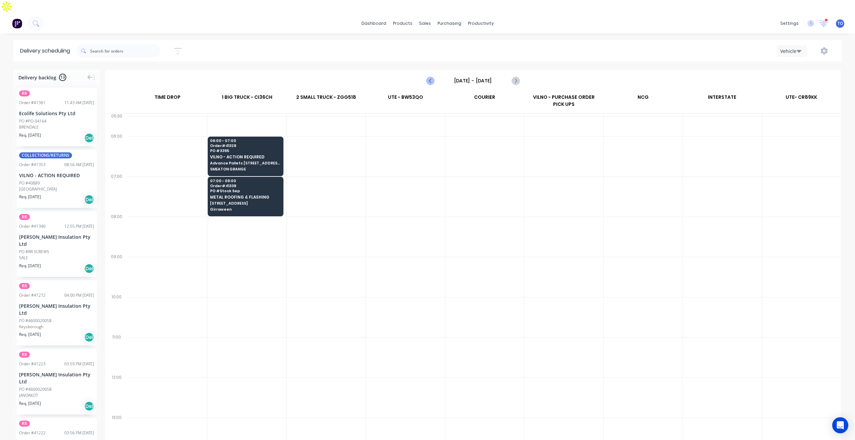
click at [429, 77] on icon "Previous page" at bounding box center [430, 81] width 8 height 8
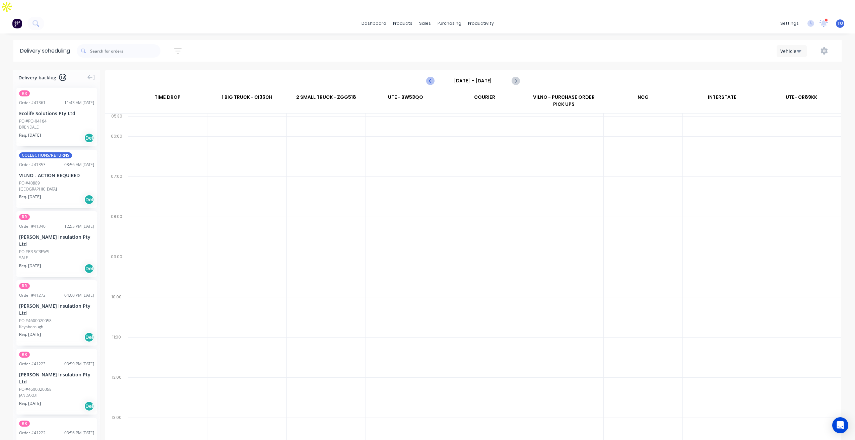
click at [429, 77] on icon "Previous page" at bounding box center [430, 81] width 8 height 8
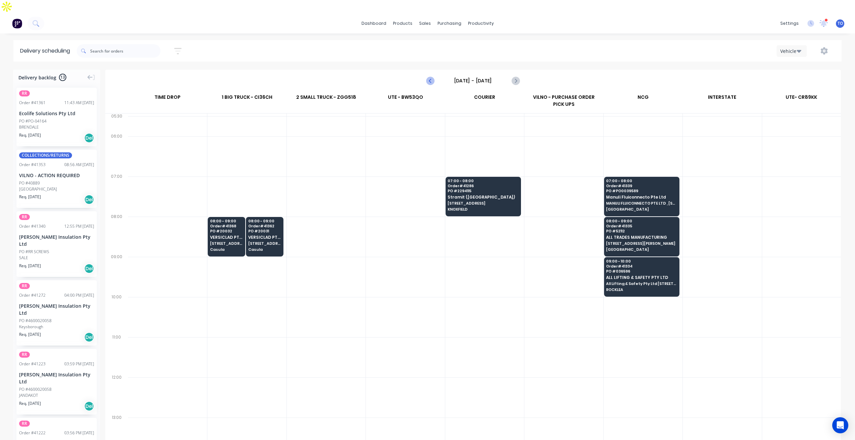
click at [429, 77] on icon "Previous page" at bounding box center [430, 81] width 8 height 8
type input "[DATE] - [DATE]"
